Goal: Task Accomplishment & Management: Use online tool/utility

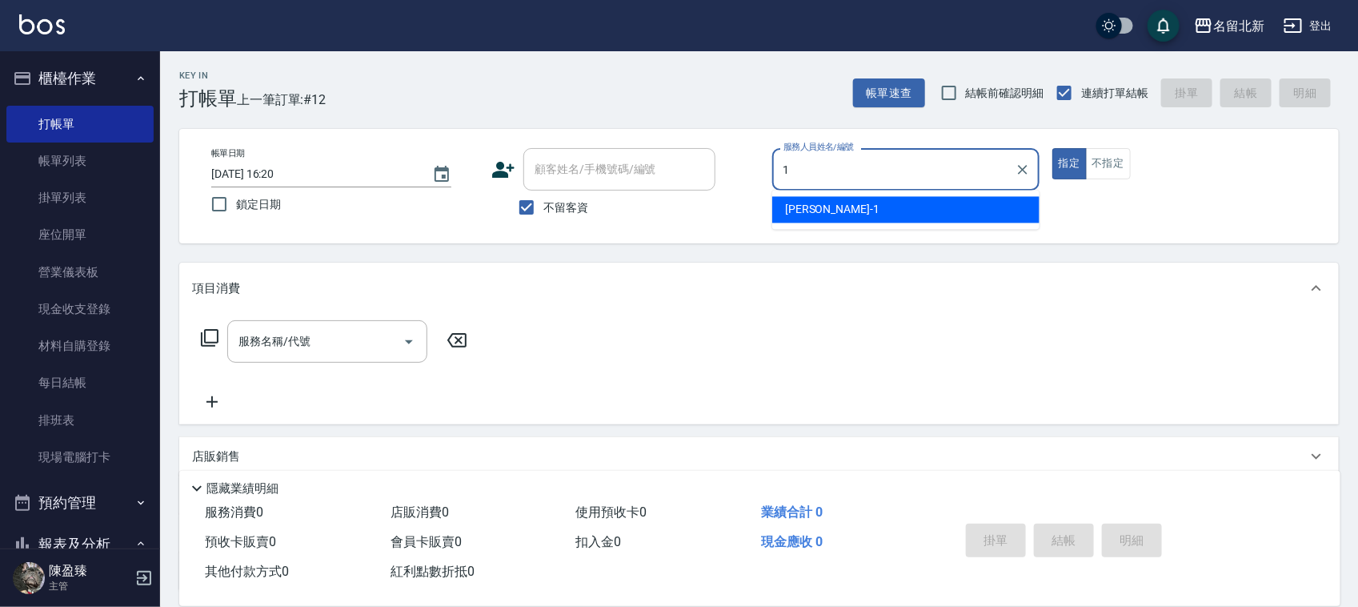
type input "Amy-1"
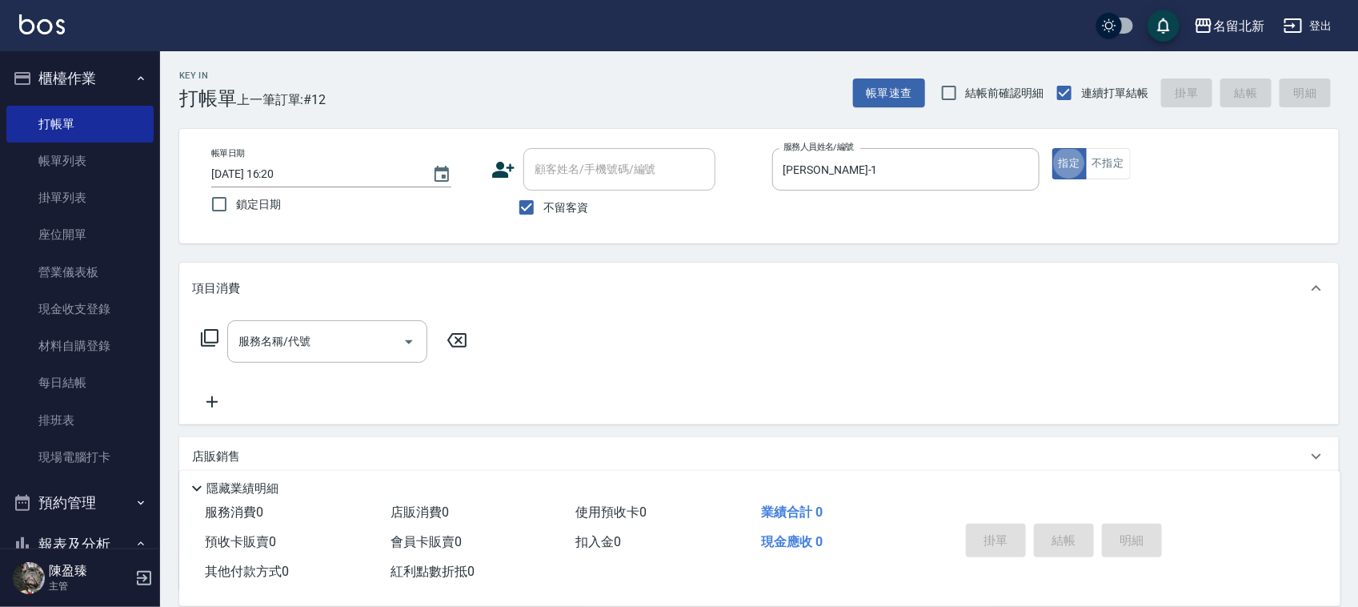
type button "true"
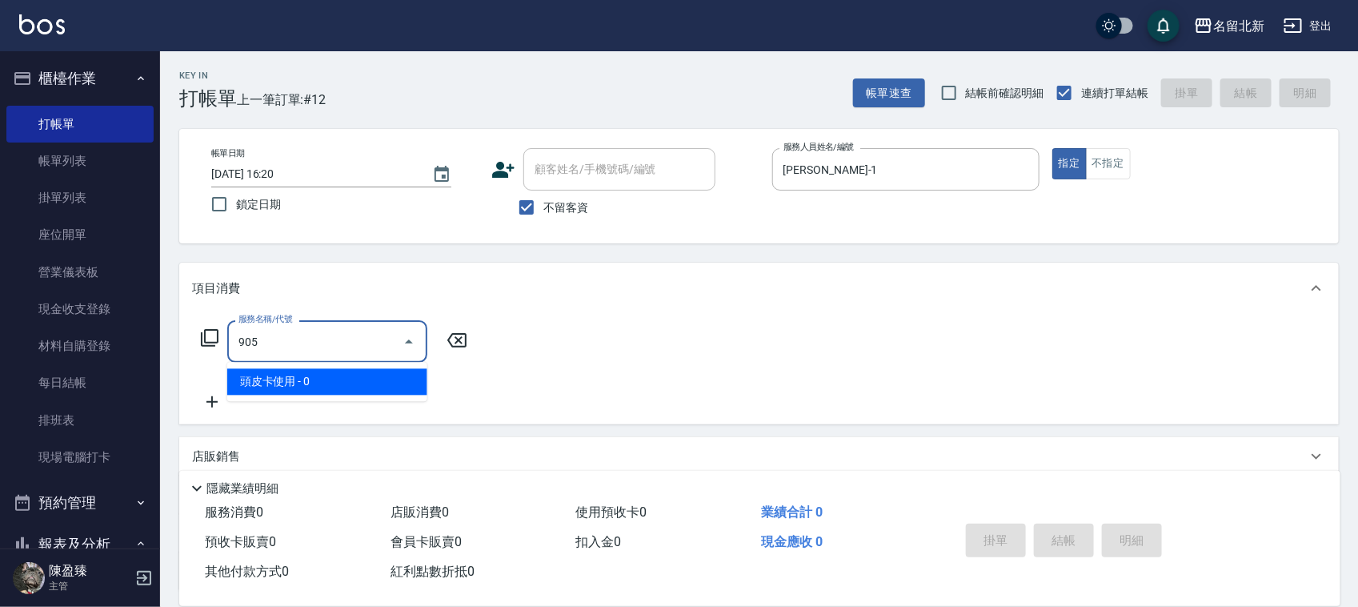
type input "頭皮卡使用(905)"
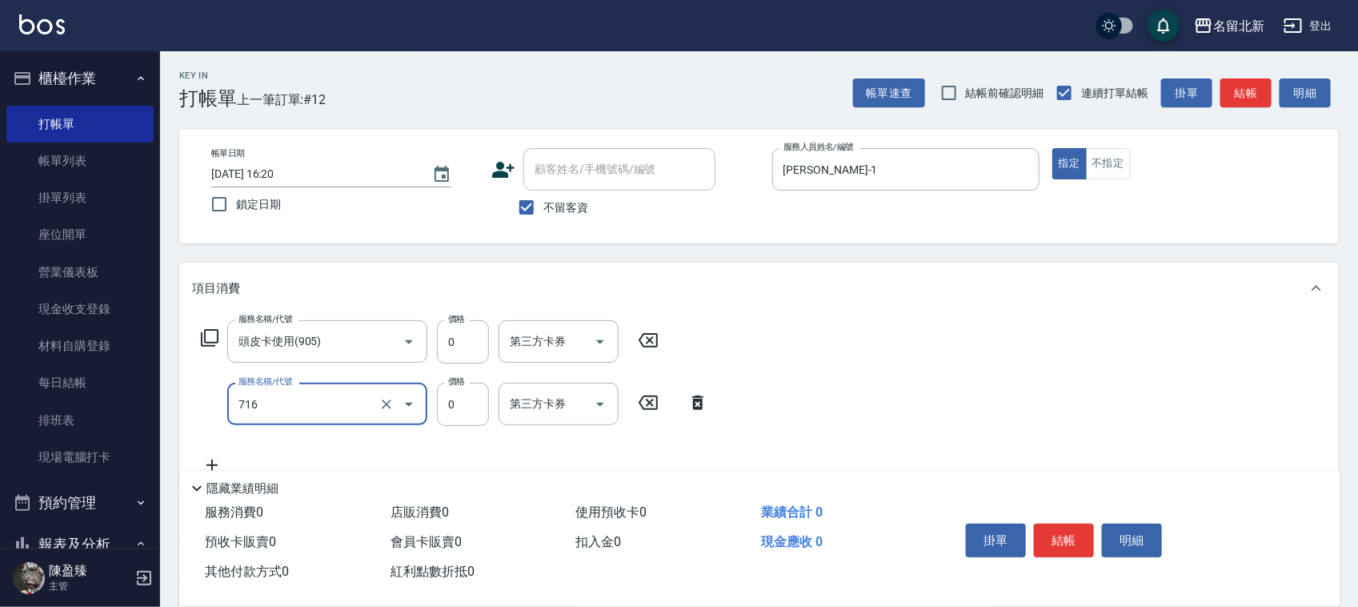
type input "互助160(716)"
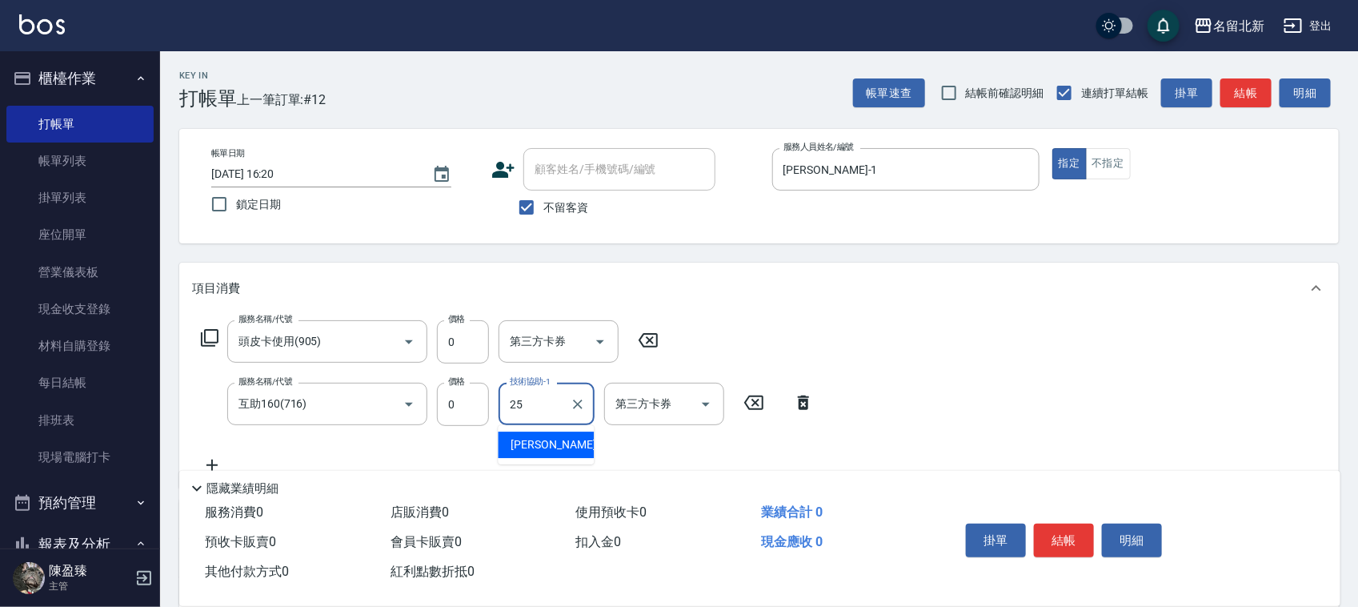
type input "禎禎-25"
click at [1075, 538] on button "結帳" at bounding box center [1064, 541] width 60 height 34
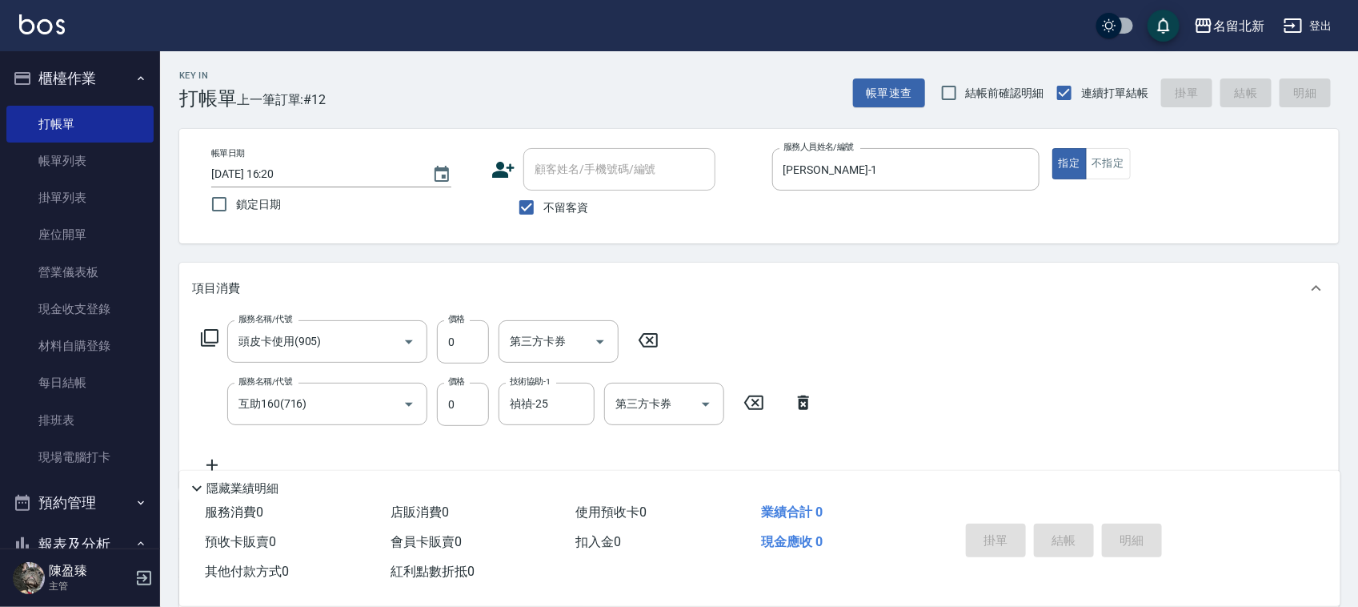
type input "2025/09/17 17:07"
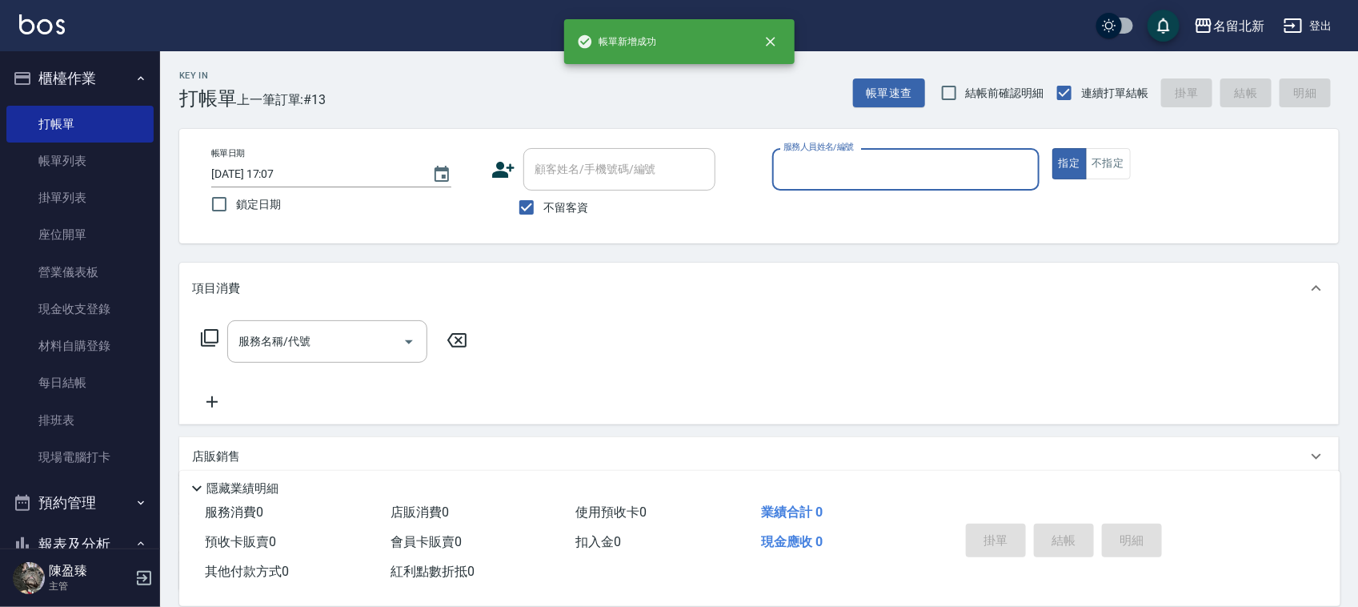
click at [865, 166] on input "服務人員姓名/編號" at bounding box center [906, 169] width 253 height 28
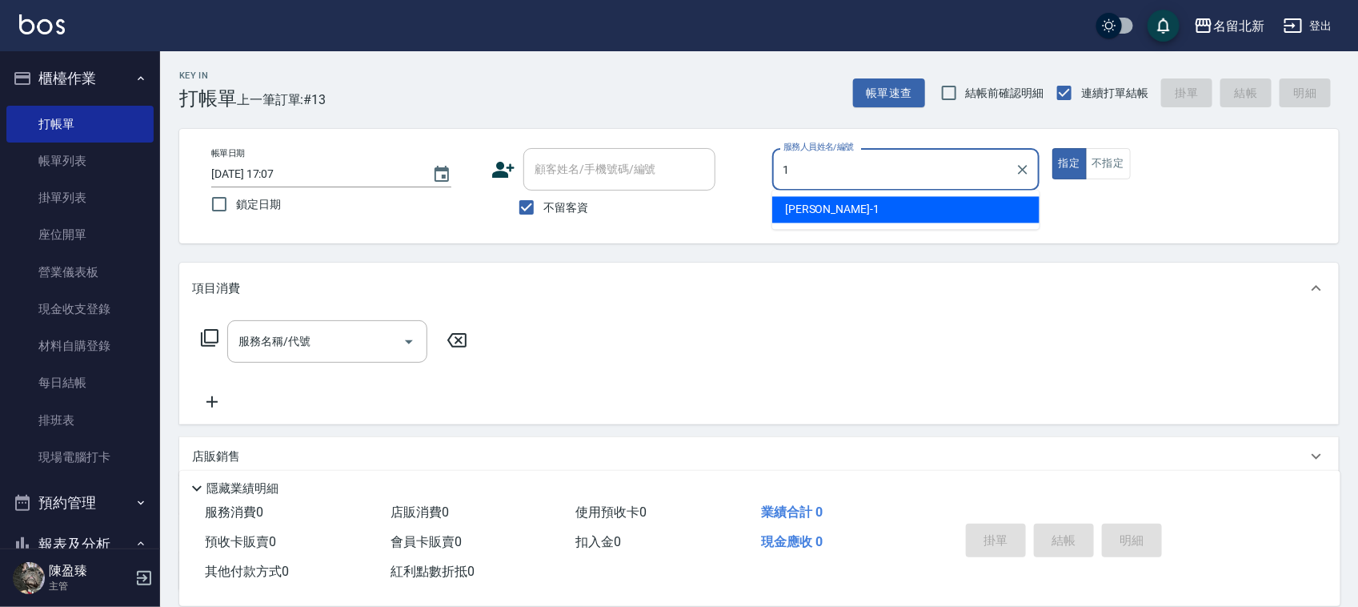
type input "Amy-1"
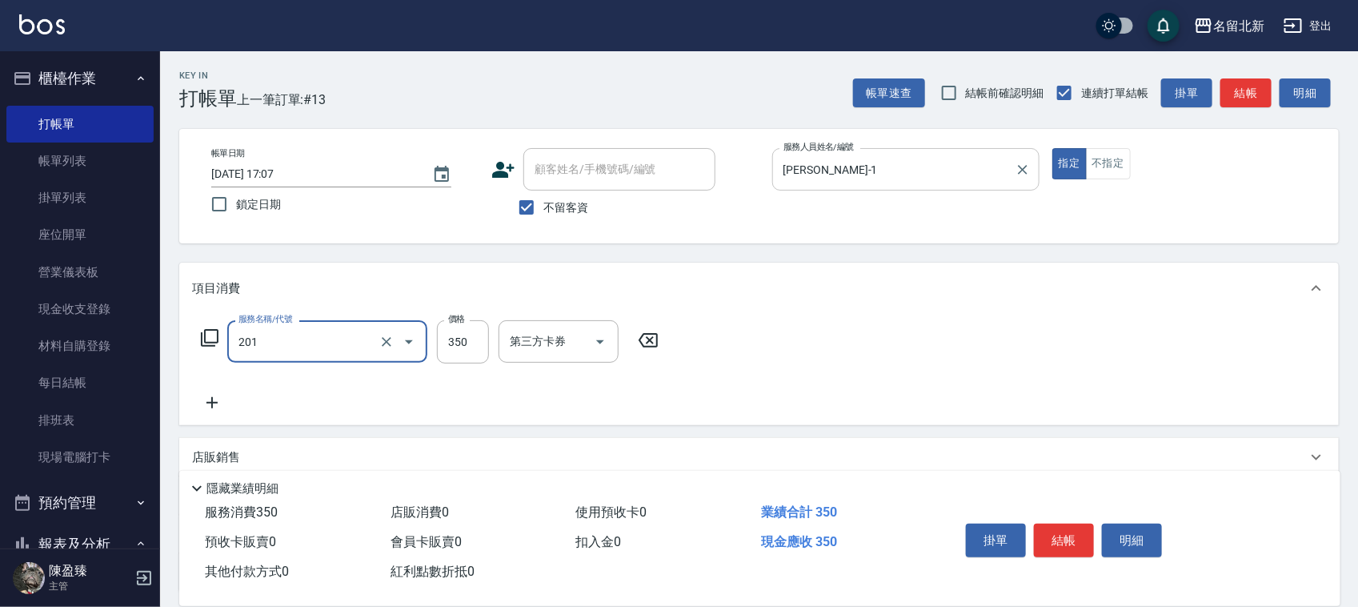
type input "一般洗髮(201)"
type input "100"
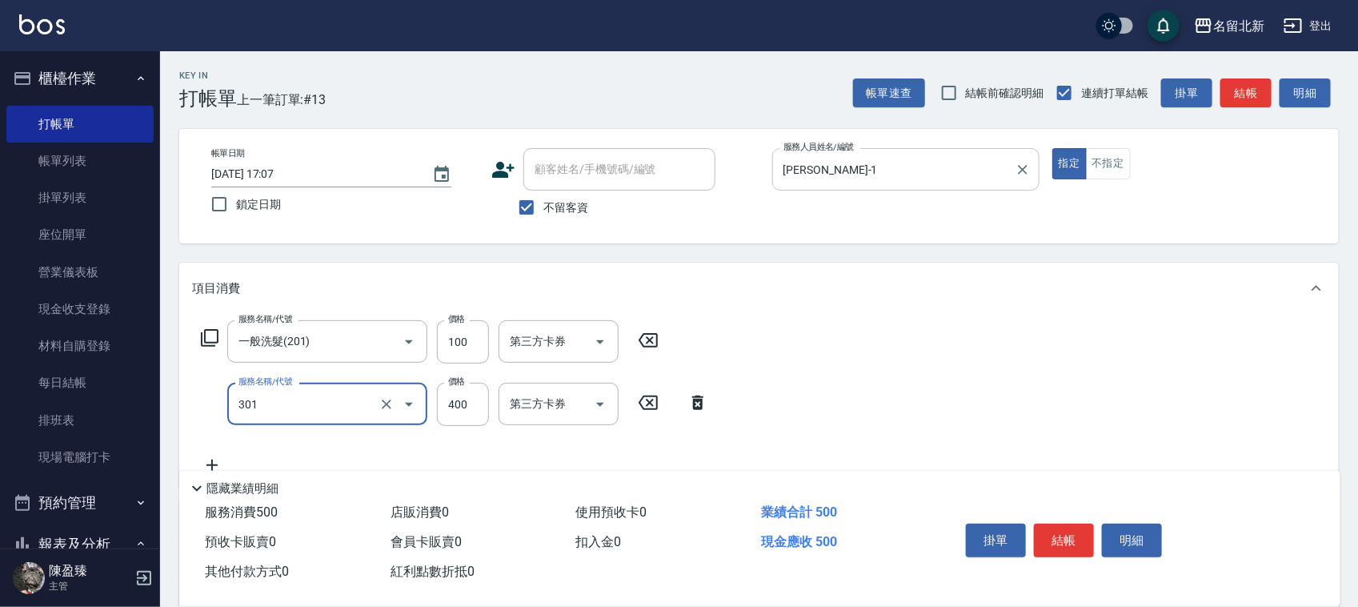
type input "造型剪髮(301)"
type input "388"
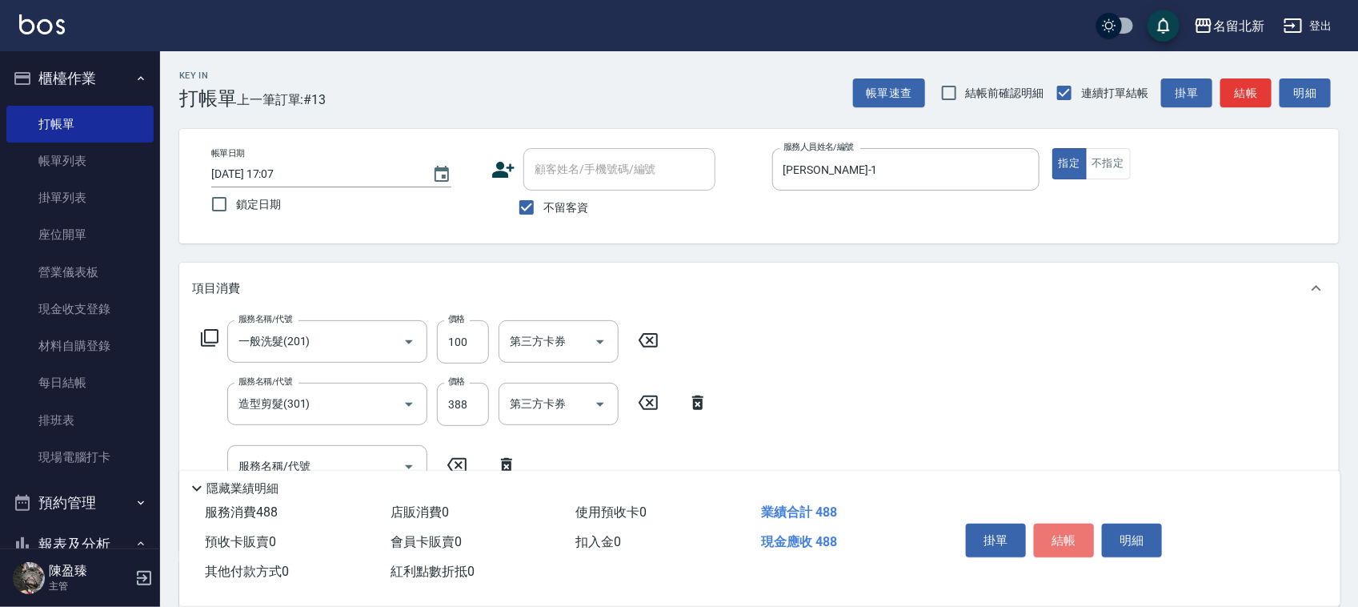
drag, startPoint x: 1061, startPoint y: 534, endPoint x: 1053, endPoint y: 532, distance: 8.9
click at [1061, 534] on button "結帳" at bounding box center [1064, 541] width 60 height 34
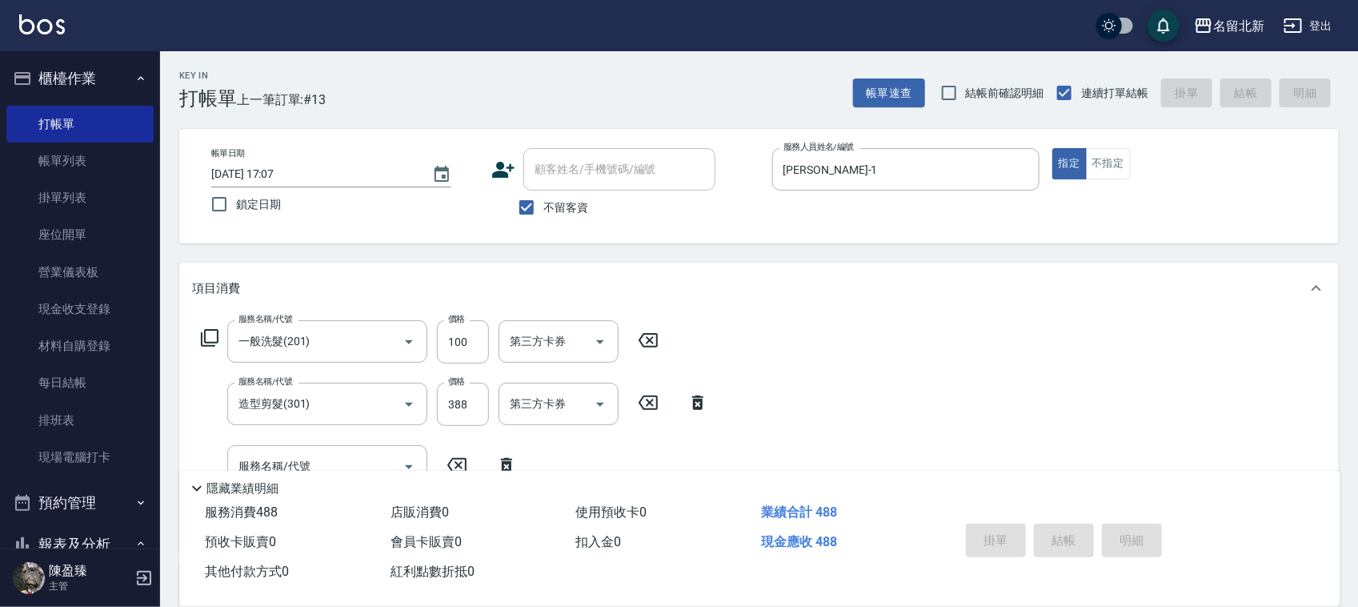
type input "2025/09/17 17:08"
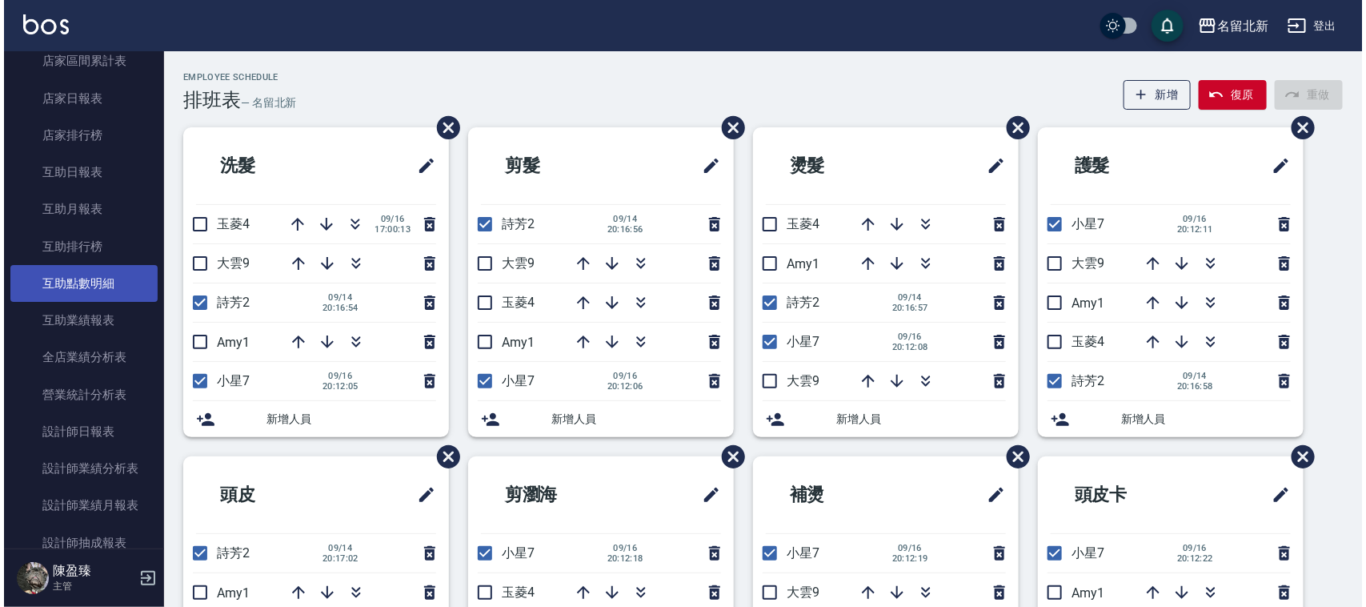
scroll to position [655, 0]
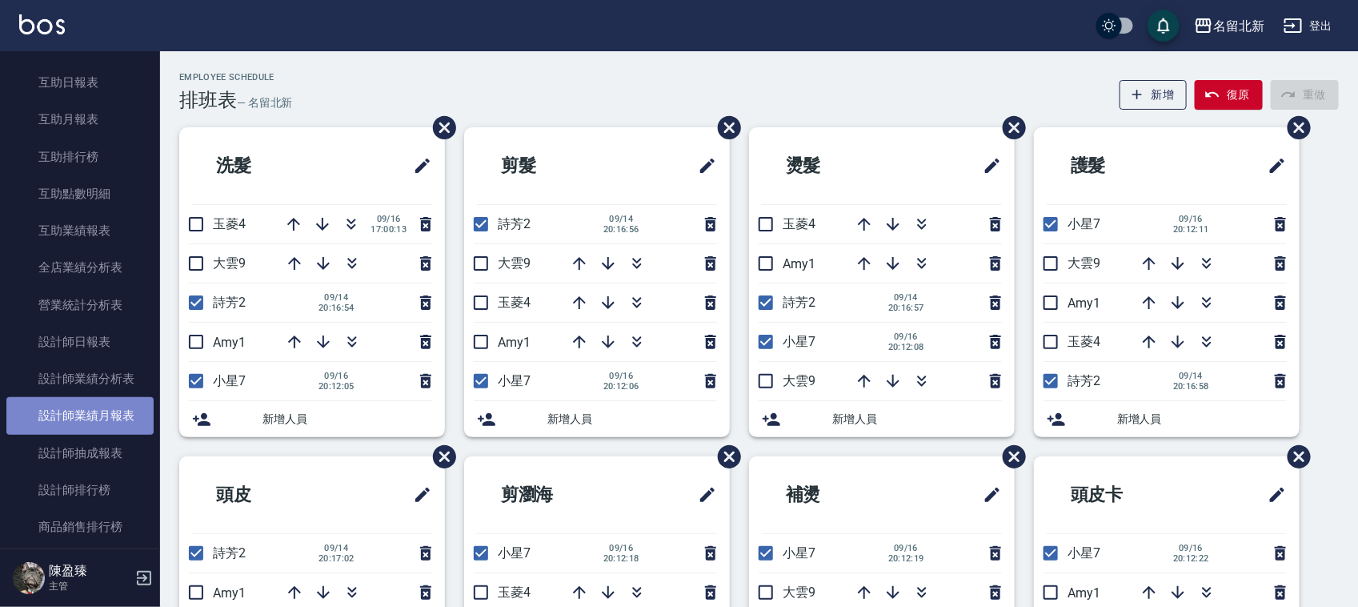
click at [122, 413] on link "設計師業績月報表" at bounding box center [79, 415] width 147 height 37
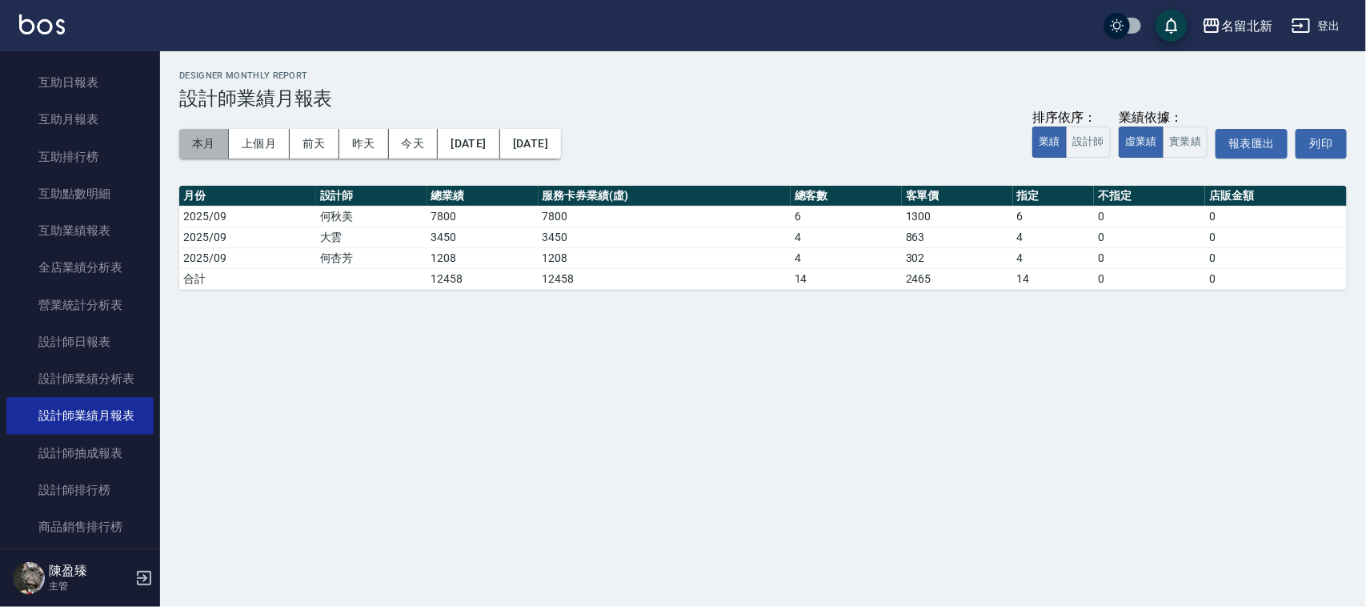
click at [186, 146] on button "本月" at bounding box center [204, 144] width 50 height 30
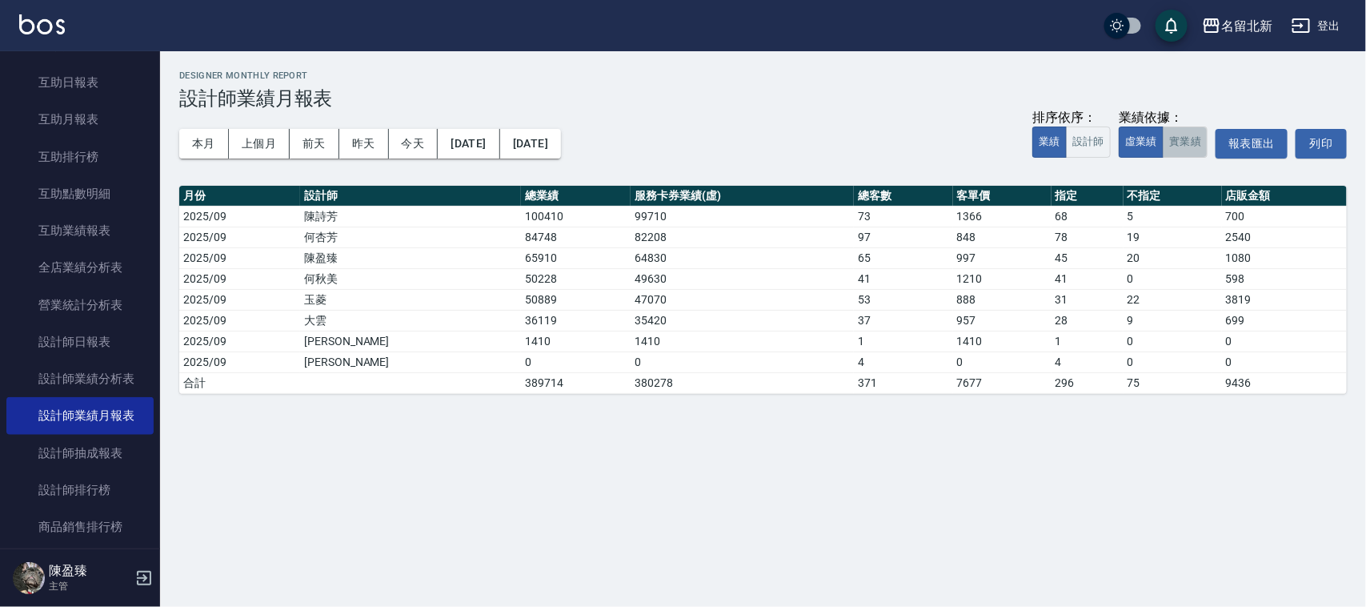
click at [1189, 141] on button "實業績" at bounding box center [1185, 141] width 45 height 31
click at [1138, 145] on button "虛業績" at bounding box center [1141, 141] width 45 height 31
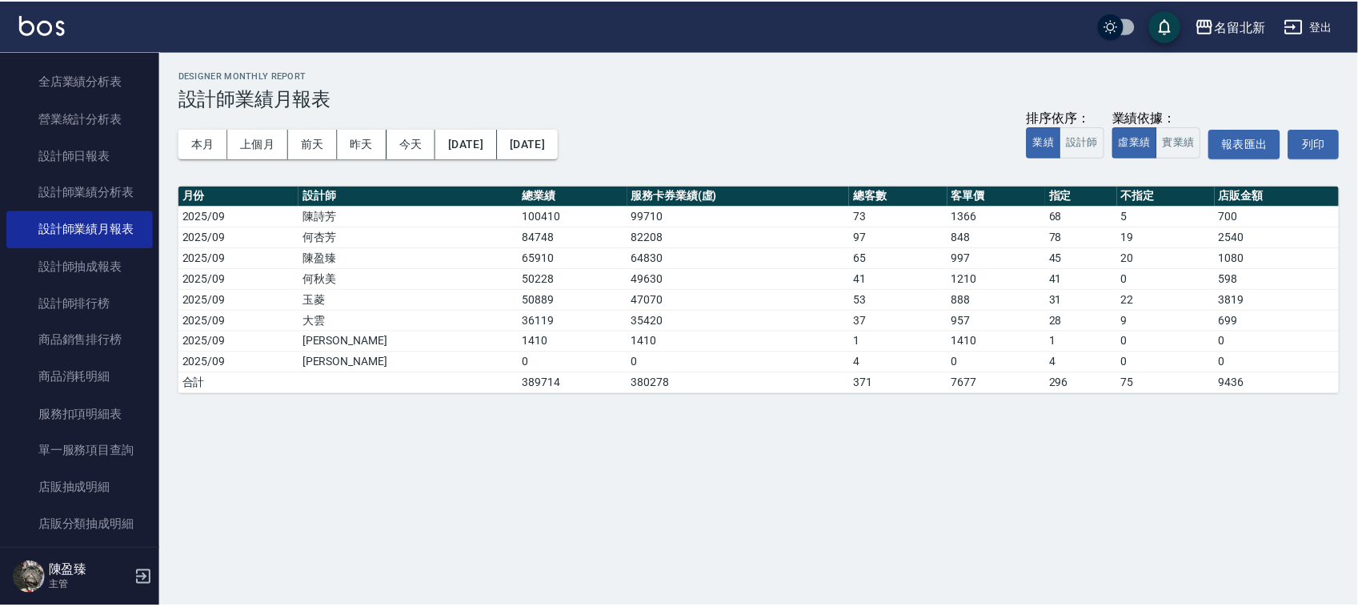
scroll to position [855, 0]
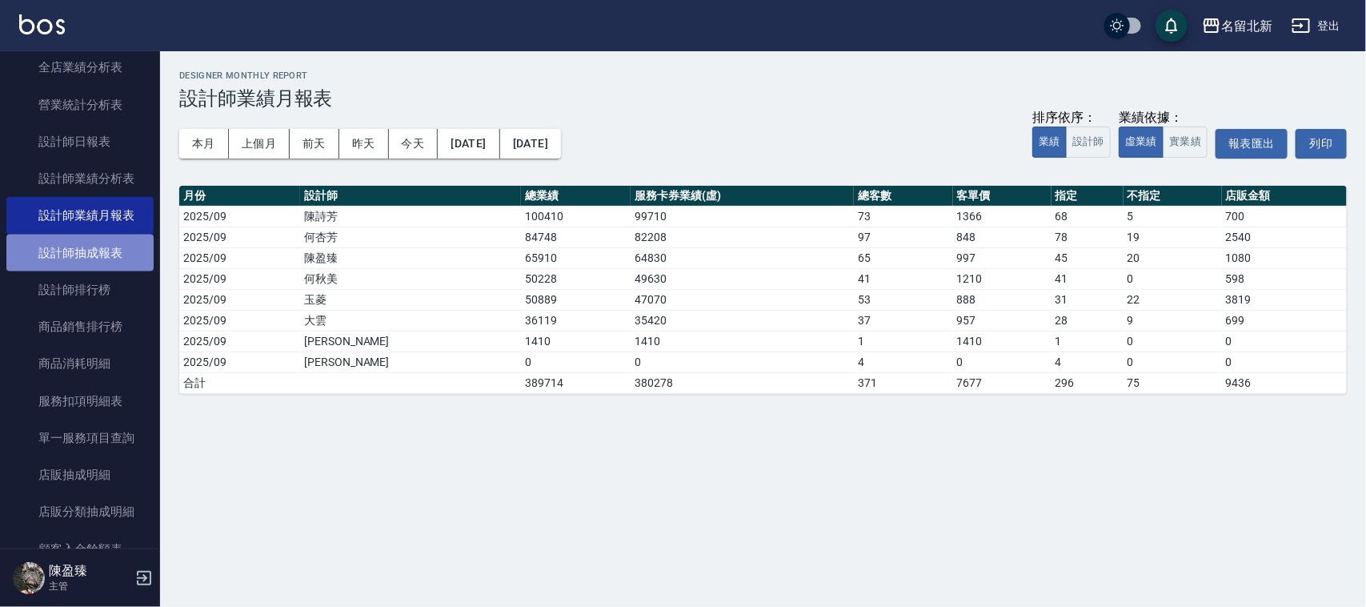
click at [118, 257] on link "設計師抽成報表" at bounding box center [79, 253] width 147 height 37
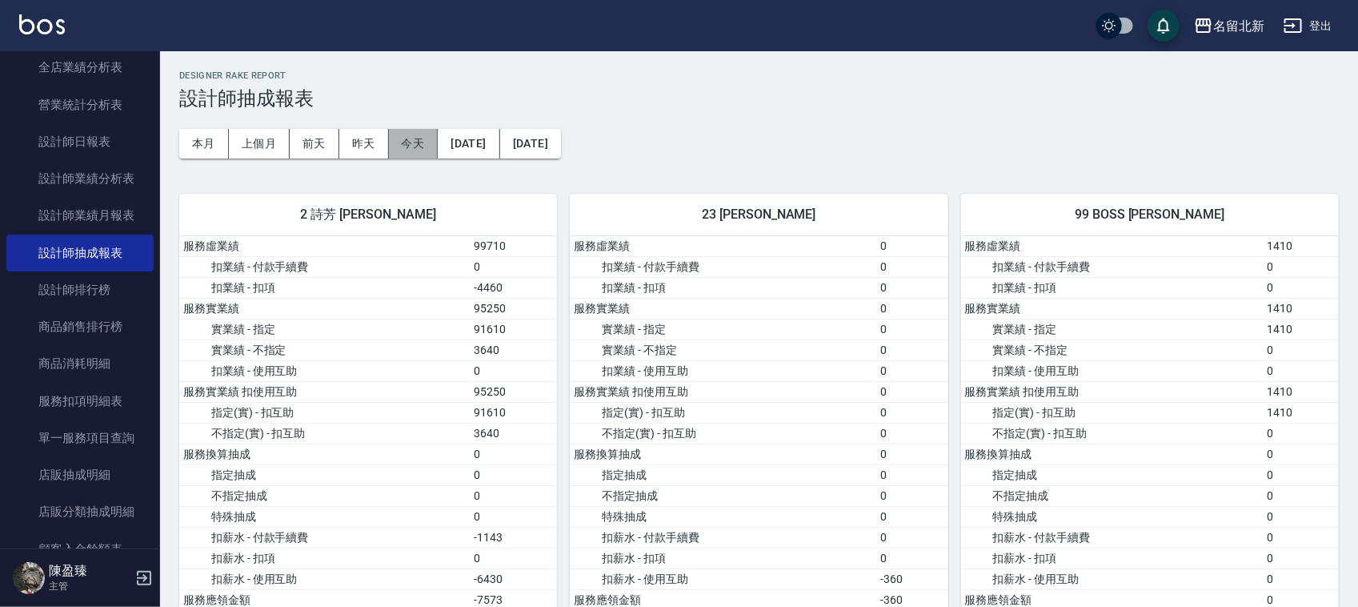
drag, startPoint x: 407, startPoint y: 140, endPoint x: 396, endPoint y: 144, distance: 11.1
click at [400, 140] on button "今天" at bounding box center [414, 144] width 50 height 30
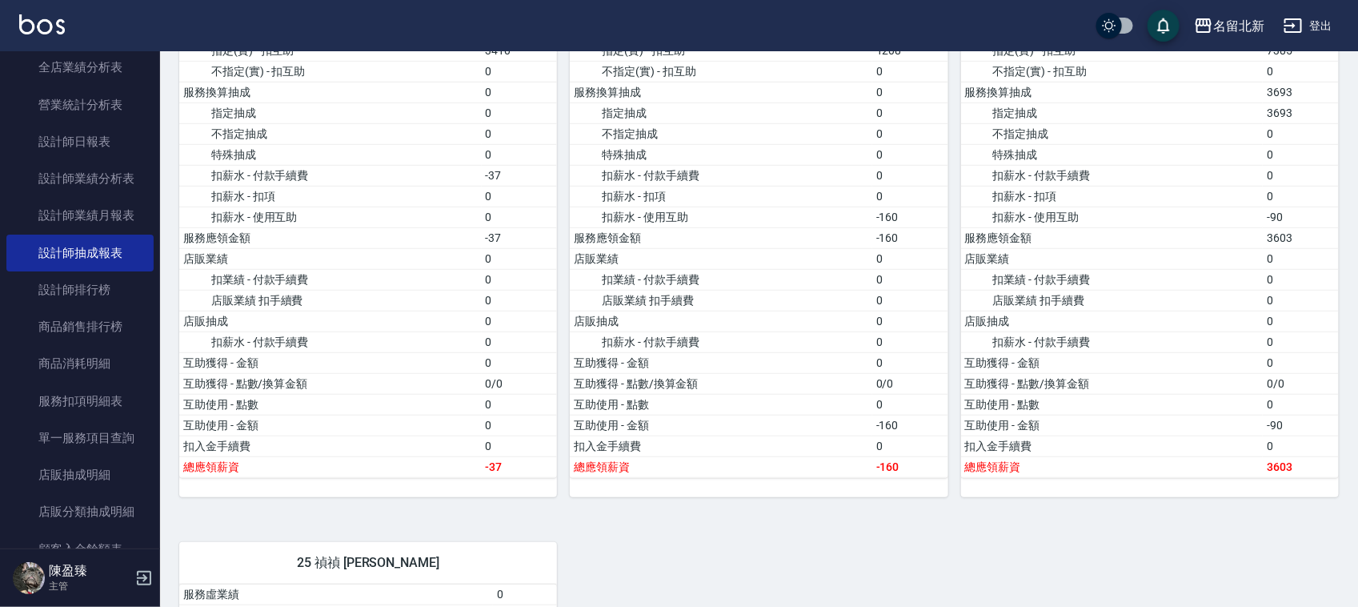
scroll to position [400, 0]
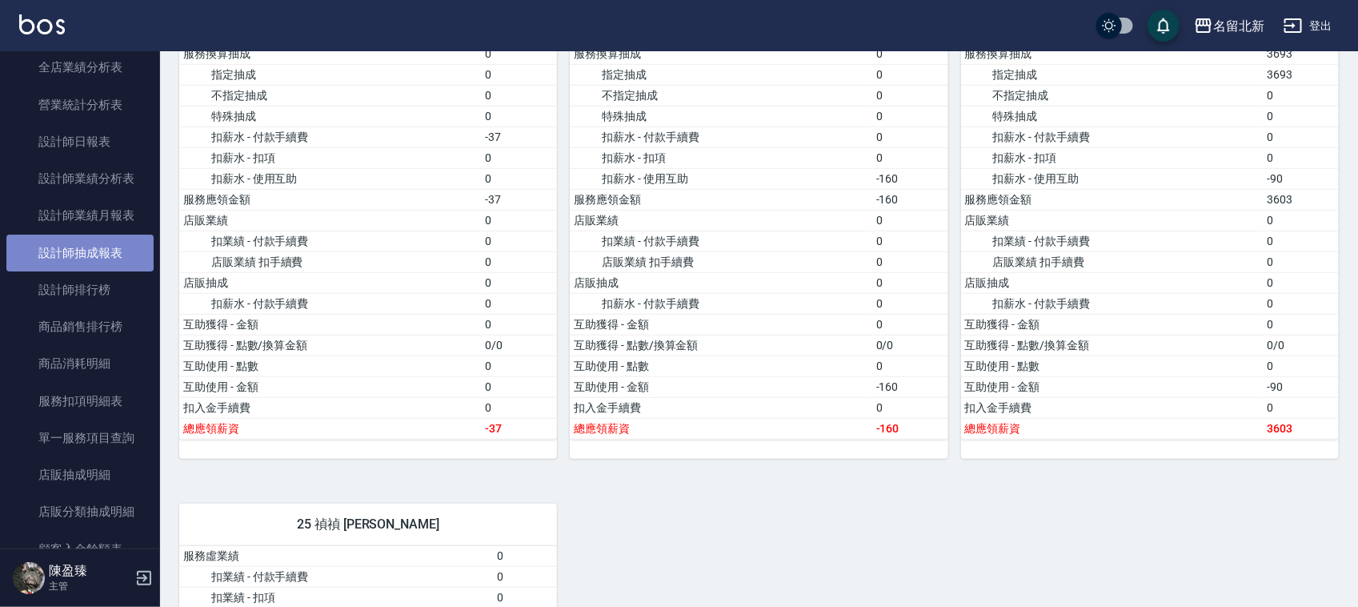
click at [125, 249] on link "設計師抽成報表" at bounding box center [79, 253] width 147 height 37
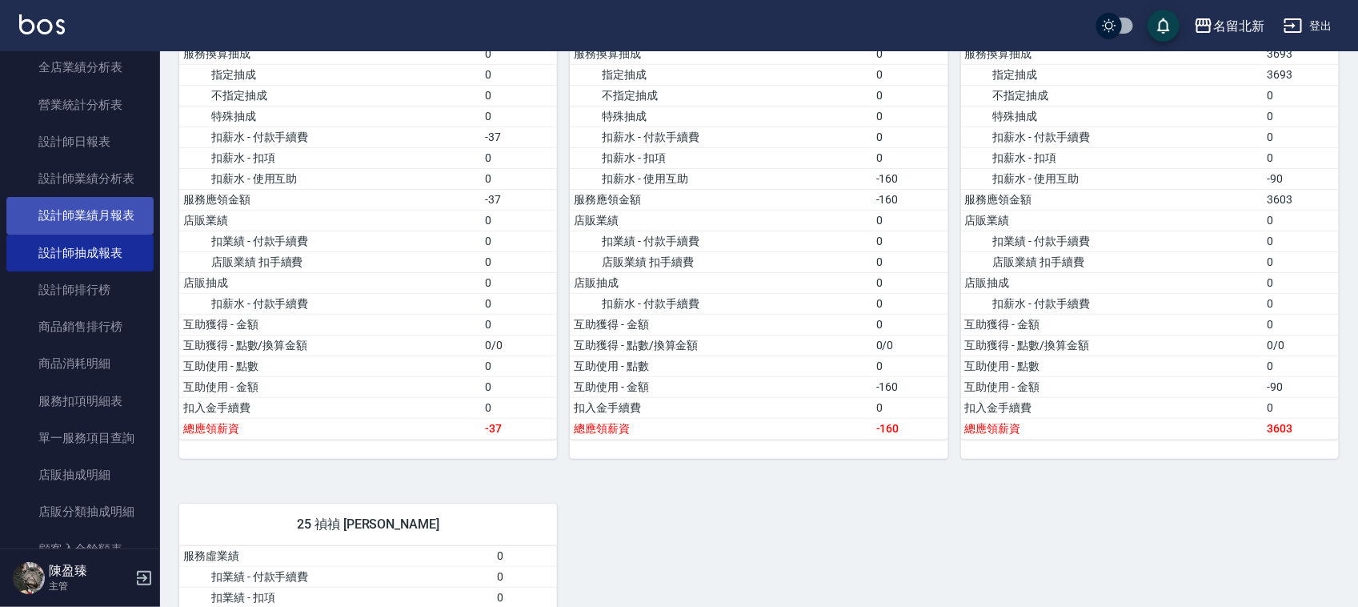
click at [129, 213] on link "設計師業績月報表" at bounding box center [79, 215] width 147 height 37
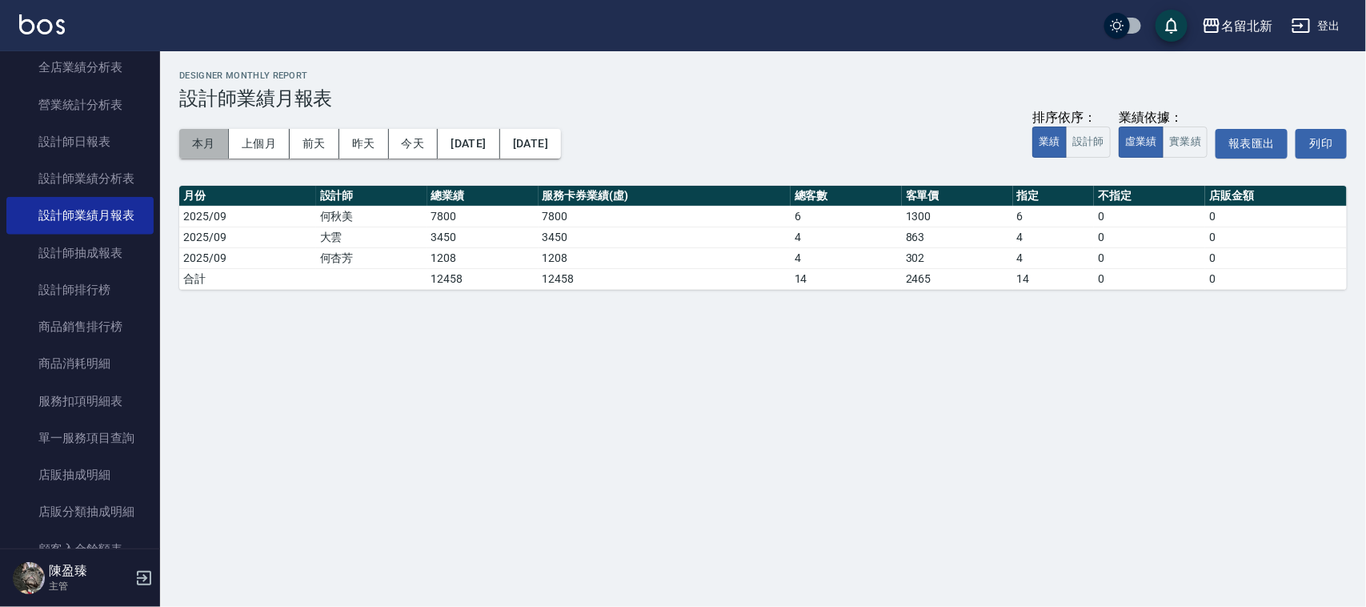
click at [191, 141] on button "本月" at bounding box center [204, 144] width 50 height 30
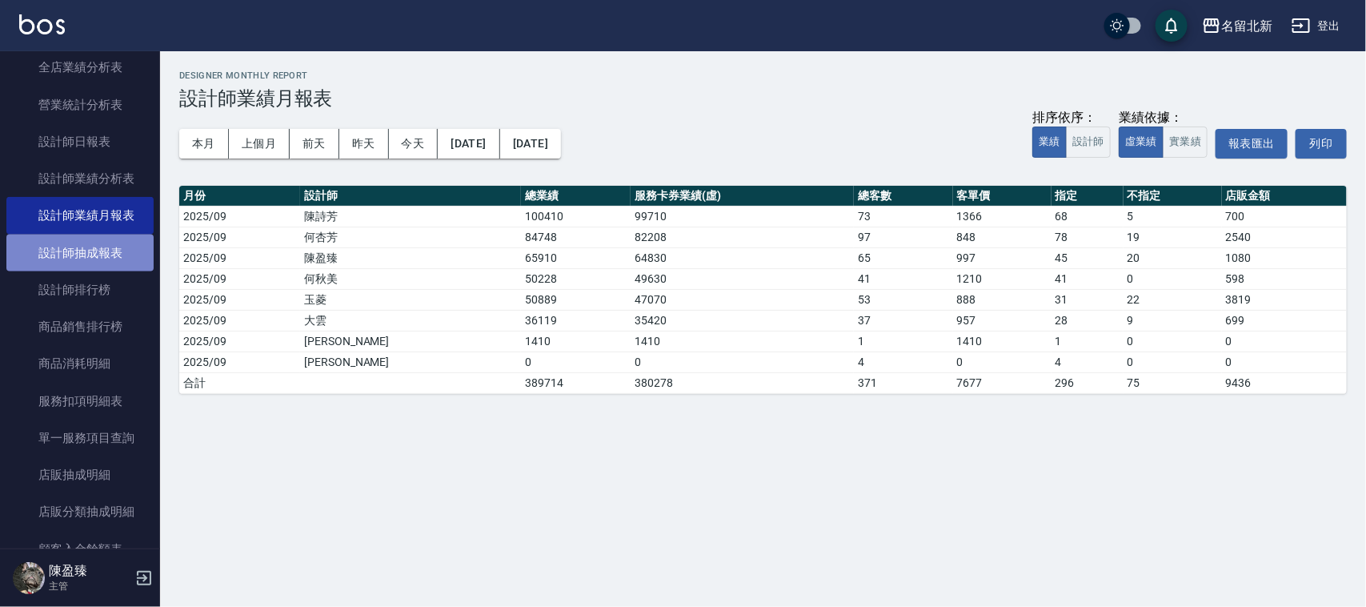
click at [94, 249] on link "設計師抽成報表" at bounding box center [79, 253] width 147 height 37
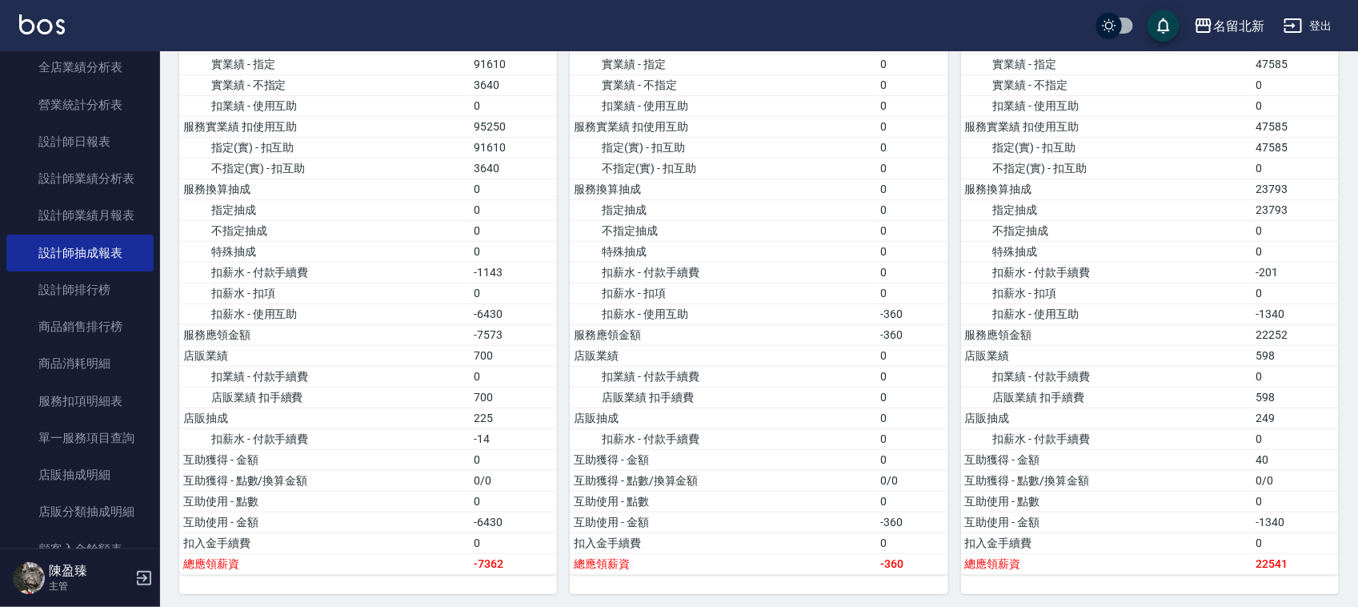
scroll to position [300, 0]
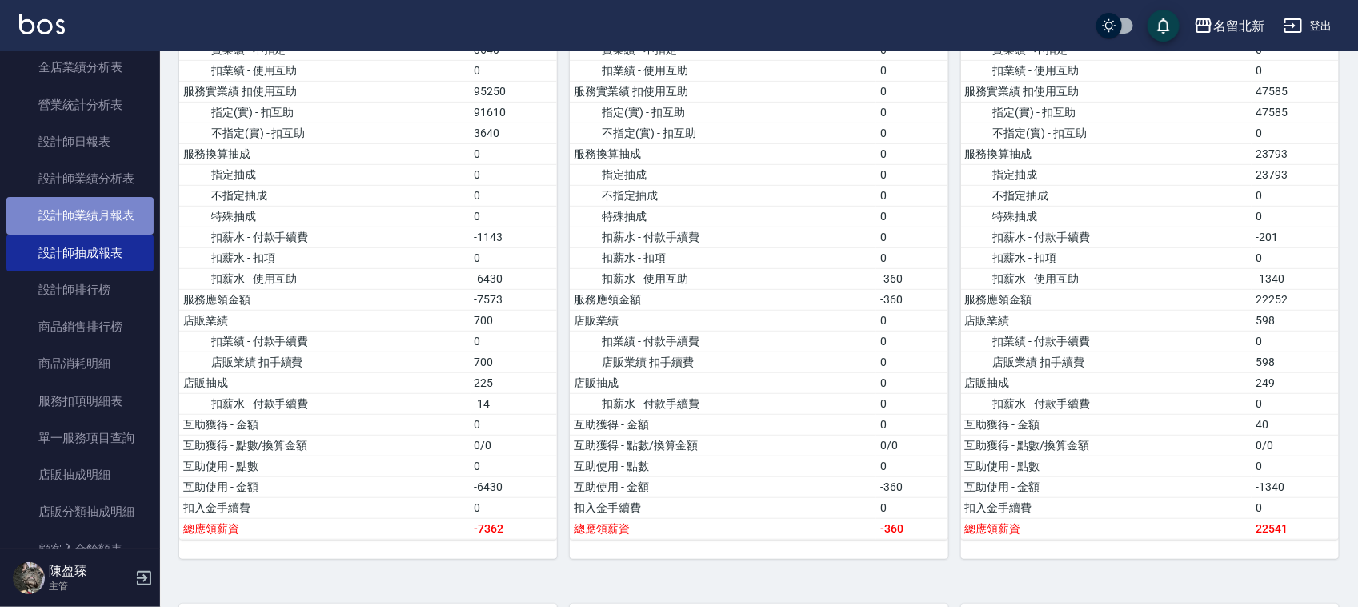
click at [118, 208] on link "設計師業績月報表" at bounding box center [79, 215] width 147 height 37
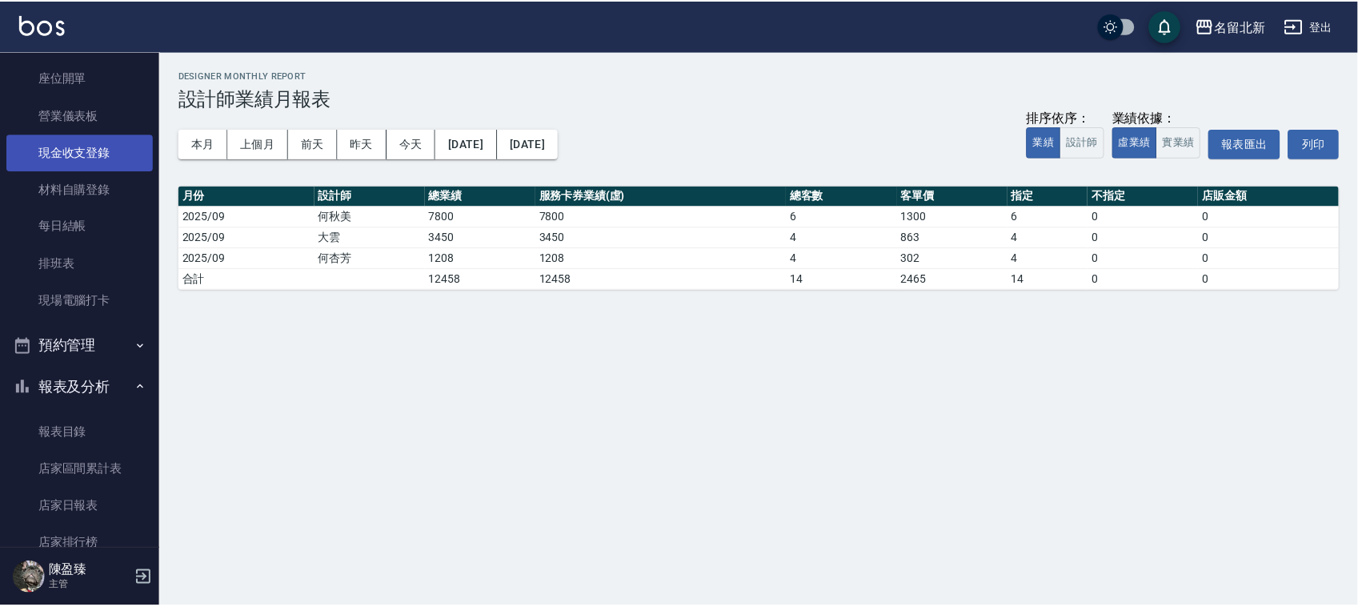
scroll to position [154, 0]
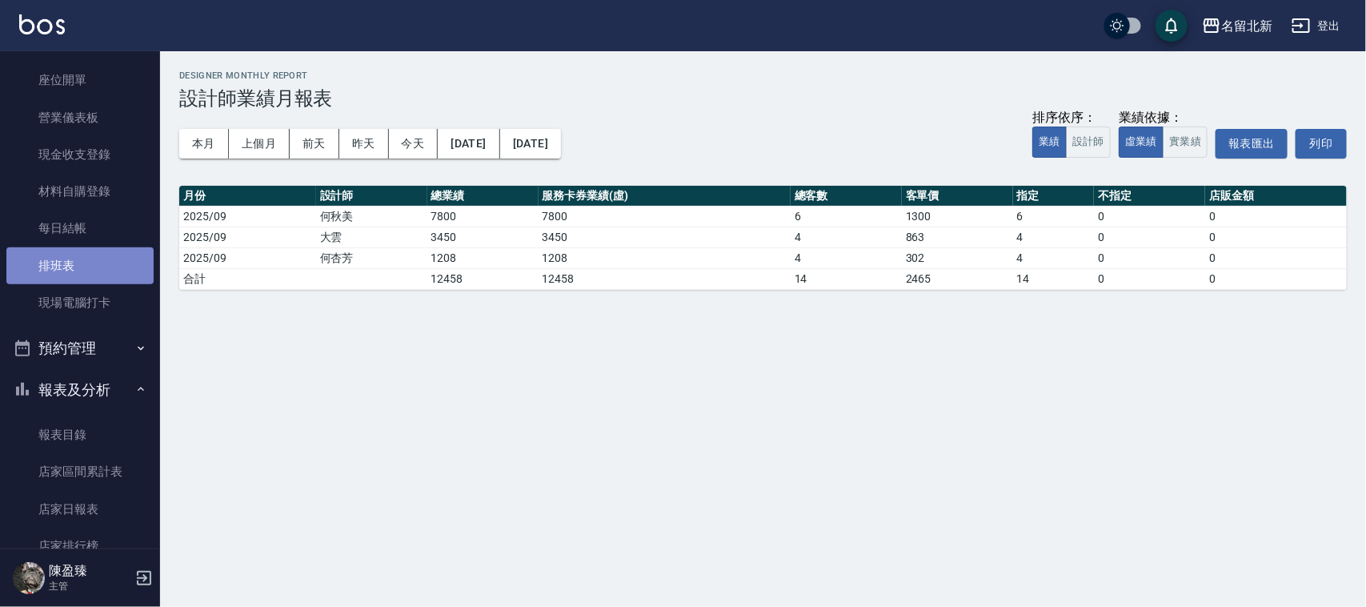
click at [85, 256] on link "排班表" at bounding box center [79, 265] width 147 height 37
